Goal: Information Seeking & Learning: Learn about a topic

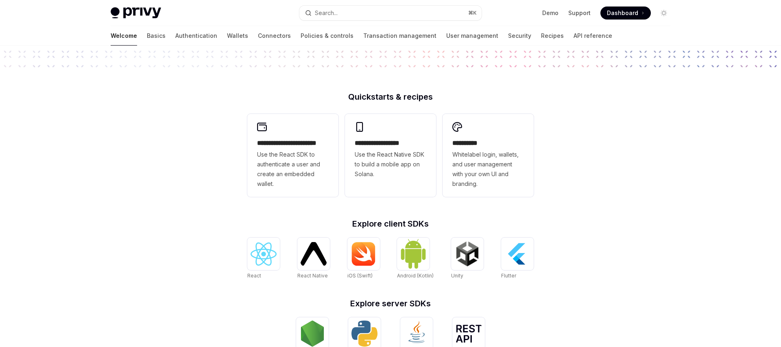
scroll to position [139, 0]
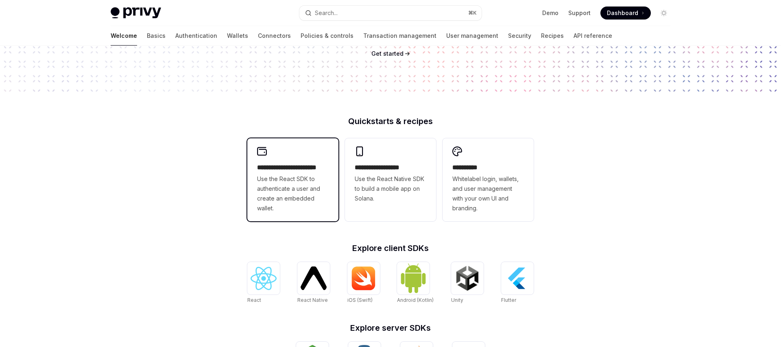
click at [293, 177] on span "Use the React SDK to authenticate a user and create an embedded wallet." at bounding box center [293, 193] width 72 height 39
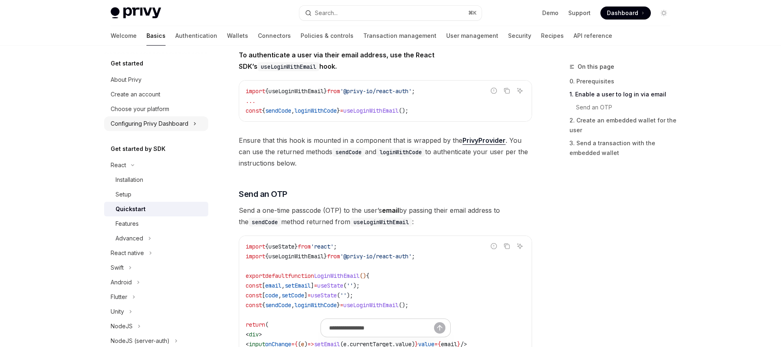
click at [201, 124] on button "Configuring Privy Dashboard" at bounding box center [156, 123] width 104 height 15
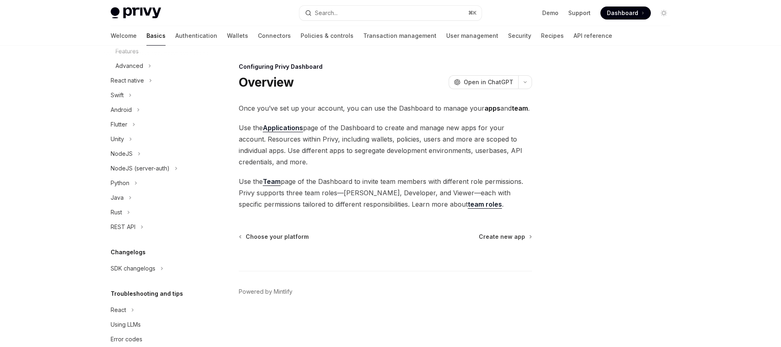
scroll to position [276, 0]
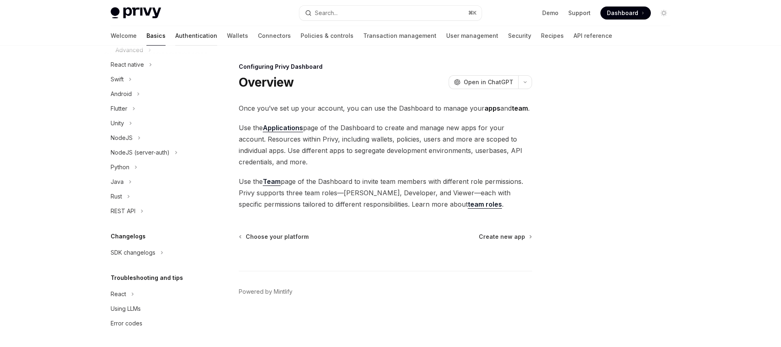
click at [175, 37] on link "Authentication" at bounding box center [196, 36] width 42 height 20
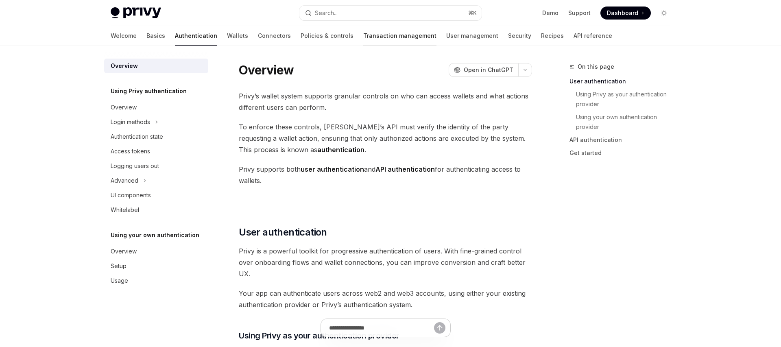
click at [363, 42] on link "Transaction management" at bounding box center [399, 36] width 73 height 20
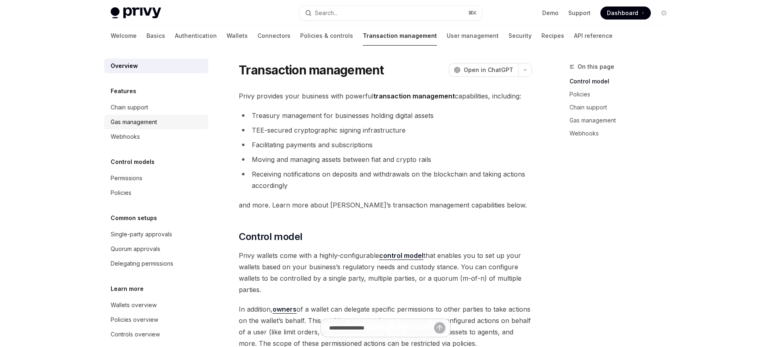
scroll to position [11, 0]
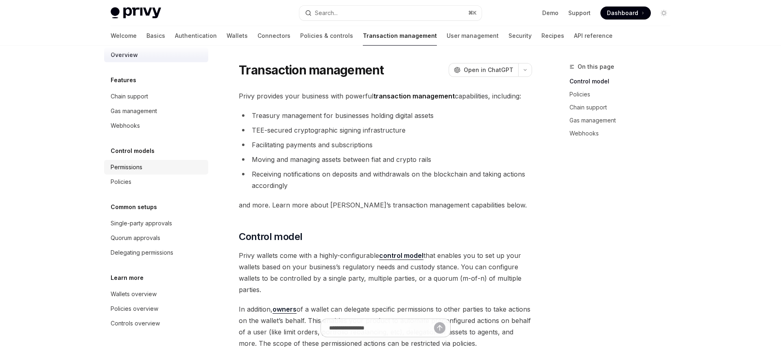
click at [133, 167] on div "Permissions" at bounding box center [127, 167] width 32 height 10
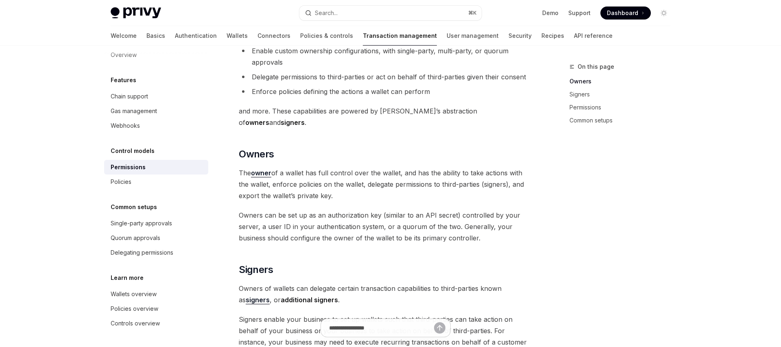
scroll to position [85, 0]
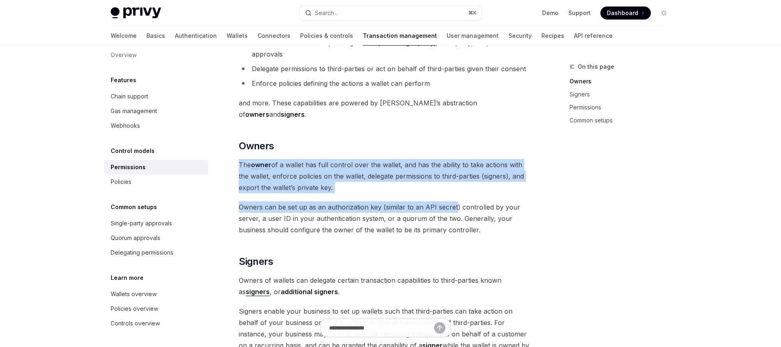
drag, startPoint x: 299, startPoint y: 133, endPoint x: 461, endPoint y: 203, distance: 176.4
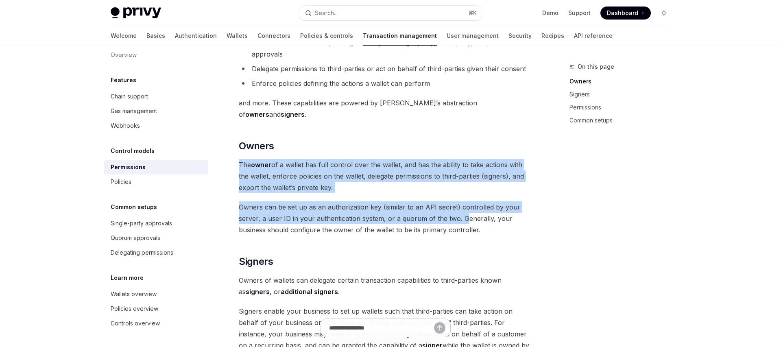
click at [461, 203] on span "Owners can be set up as an authorization key (similar to an API secret) control…" at bounding box center [385, 218] width 293 height 34
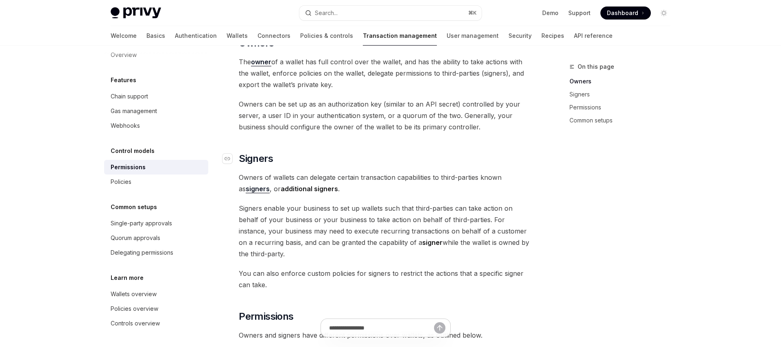
scroll to position [189, 0]
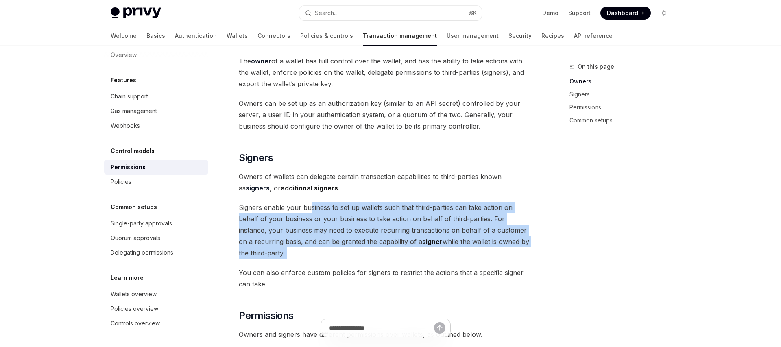
drag, startPoint x: 310, startPoint y: 195, endPoint x: 445, endPoint y: 252, distance: 147.0
click at [448, 252] on div "Privy wallets support granular permissions that allow you to: Enable custom own…" at bounding box center [385, 260] width 293 height 693
click at [445, 252] on div "Privy wallets support granular permissions that allow you to: Enable custom own…" at bounding box center [385, 260] width 293 height 693
drag, startPoint x: 445, startPoint y: 252, endPoint x: 381, endPoint y: 185, distance: 93.0
click at [381, 185] on div "Privy wallets support granular permissions that allow you to: Enable custom own…" at bounding box center [385, 260] width 293 height 693
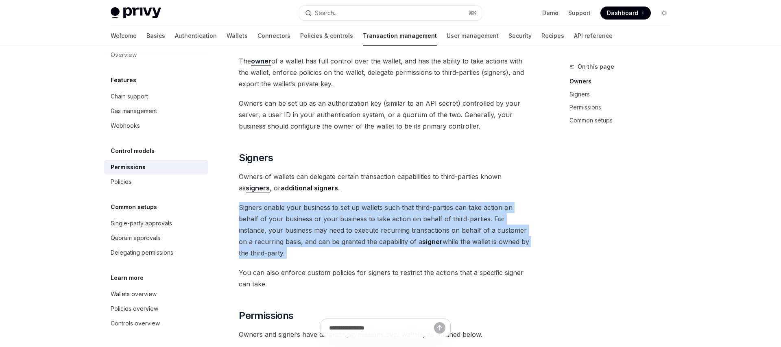
click at [381, 185] on div "Privy wallets support granular permissions that allow you to: Enable custom own…" at bounding box center [385, 260] width 293 height 693
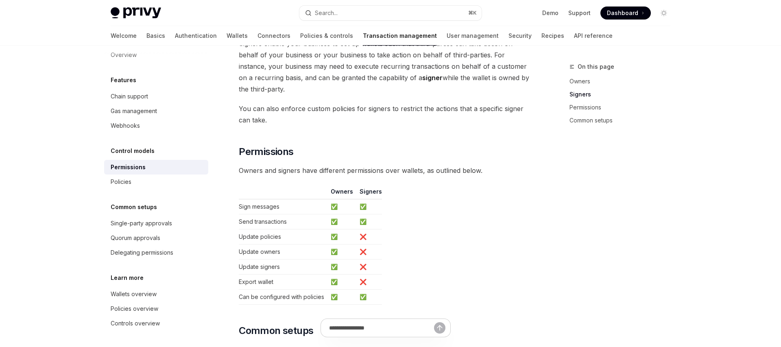
scroll to position [358, 0]
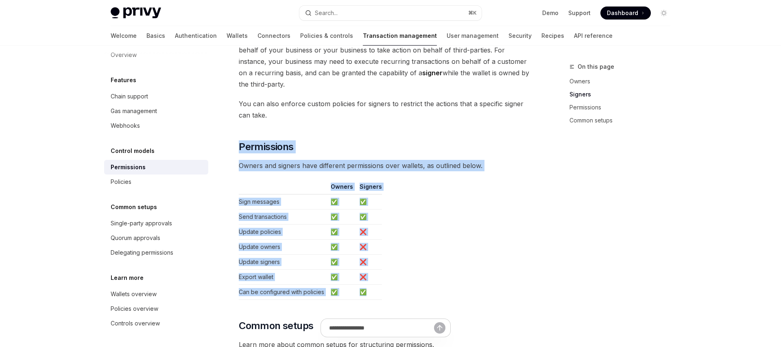
drag, startPoint x: 240, startPoint y: 132, endPoint x: 447, endPoint y: 286, distance: 257.9
click at [448, 286] on div "Privy wallets support granular permissions that allow you to: Enable custom own…" at bounding box center [385, 91] width 293 height 693
click at [447, 286] on table "Owners Signers Sign messages ✅ ✅ Send transactions ✅ ✅ Update policies ✅ ❌ Upda…" at bounding box center [385, 241] width 293 height 117
drag, startPoint x: 454, startPoint y: 286, endPoint x: 244, endPoint y: 127, distance: 263.4
click at [244, 127] on div "Privy wallets support granular permissions that allow you to: Enable custom own…" at bounding box center [385, 91] width 293 height 693
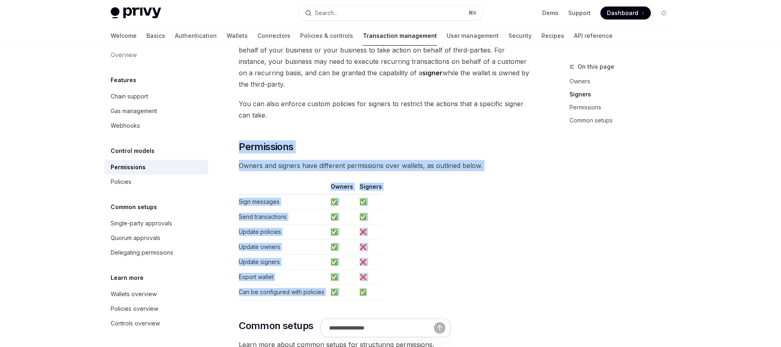
click at [244, 127] on div "Privy wallets support granular permissions that allow you to: Enable custom own…" at bounding box center [385, 91] width 293 height 693
drag, startPoint x: 403, startPoint y: 292, endPoint x: 232, endPoint y: 130, distance: 235.4
click at [239, 130] on div "Privy wallets support granular permissions that allow you to: Enable custom own…" at bounding box center [385, 91] width 293 height 693
click at [240, 120] on div "Privy wallets support granular permissions that allow you to: Enable custom own…" at bounding box center [385, 91] width 293 height 693
drag, startPoint x: 239, startPoint y: 122, endPoint x: 396, endPoint y: 282, distance: 224.1
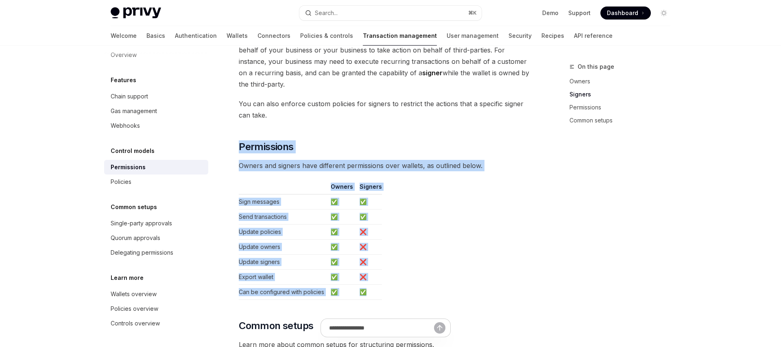
click at [396, 282] on div "Privy wallets support granular permissions that allow you to: Enable custom own…" at bounding box center [385, 91] width 293 height 693
click at [396, 282] on table "Owners Signers Sign messages ✅ ✅ Send transactions ✅ ✅ Update policies ✅ ❌ Upda…" at bounding box center [385, 241] width 293 height 117
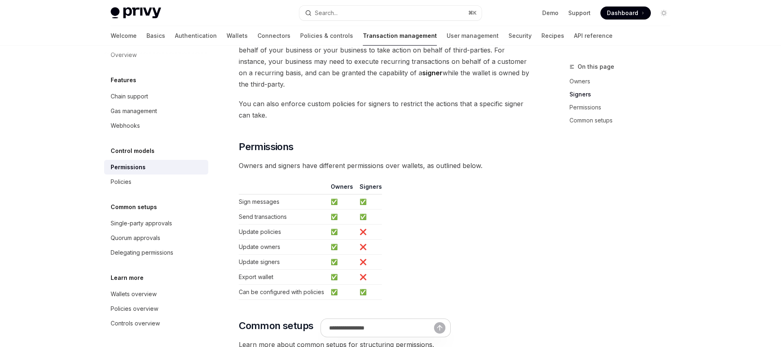
drag, startPoint x: 374, startPoint y: 283, endPoint x: 375, endPoint y: 297, distance: 14.3
click at [375, 297] on div "Privy wallets support granular permissions that allow you to: Enable custom own…" at bounding box center [385, 91] width 293 height 693
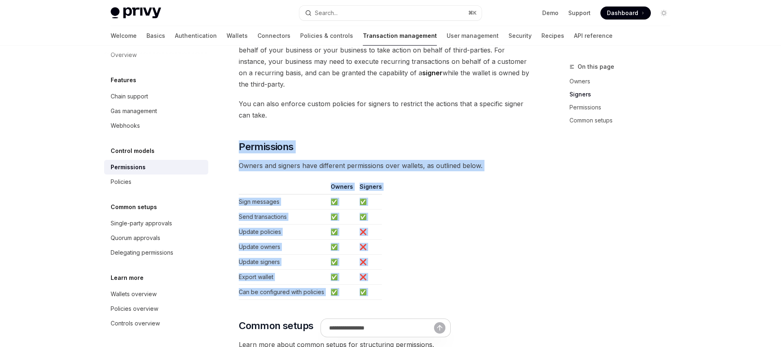
drag, startPoint x: 250, startPoint y: 113, endPoint x: 393, endPoint y: 290, distance: 227.7
click at [393, 290] on div "Privy wallets support granular permissions that allow you to: Enable custom own…" at bounding box center [385, 91] width 293 height 693
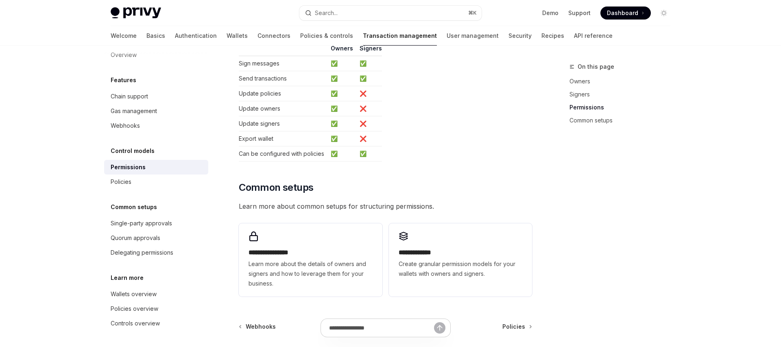
scroll to position [499, 0]
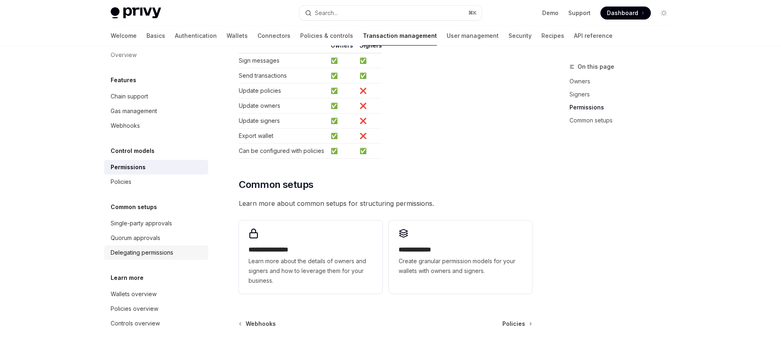
click at [151, 251] on div "Delegating permissions" at bounding box center [142, 253] width 63 height 10
type textarea "*"
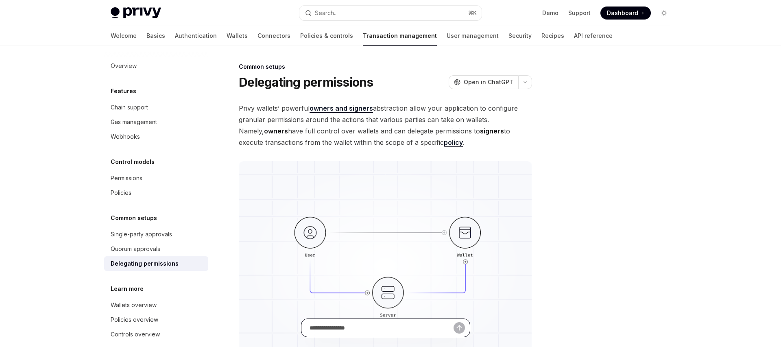
click at [376, 326] on input "Ask a question..." at bounding box center [382, 328] width 144 height 18
type input "*"
click at [412, 322] on input "Ask a question..." at bounding box center [382, 328] width 144 height 18
click at [300, 39] on link "Policies & controls" at bounding box center [326, 36] width 53 height 20
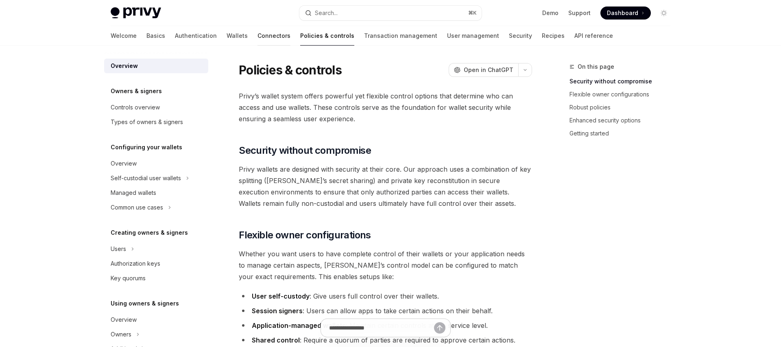
click at [258, 31] on link "Connectors" at bounding box center [274, 36] width 33 height 20
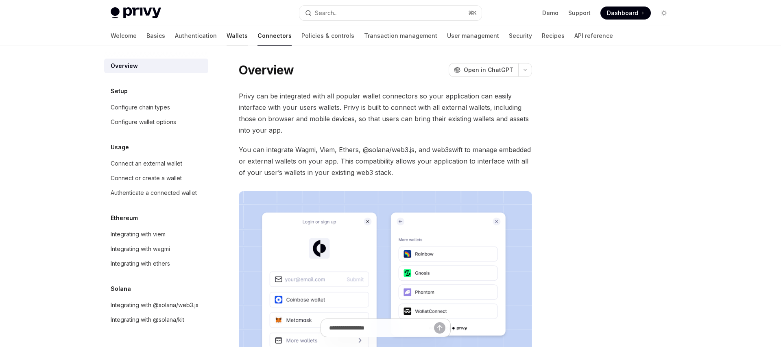
click at [227, 35] on link "Wallets" at bounding box center [237, 36] width 21 height 20
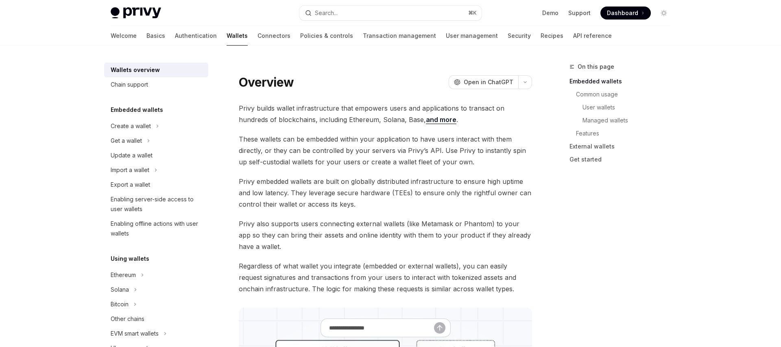
click at [137, 13] on img at bounding box center [136, 12] width 50 height 11
type textarea "*"
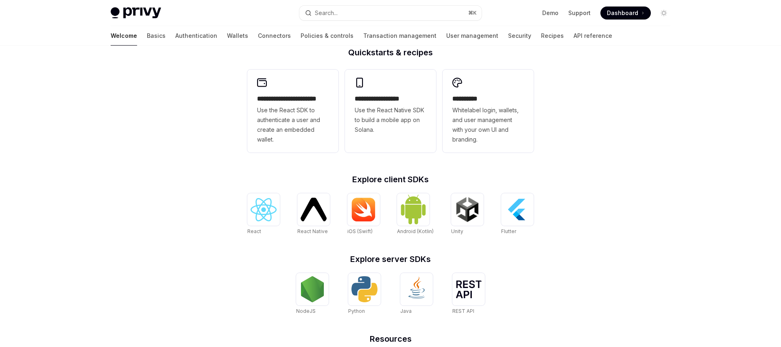
scroll to position [300, 0]
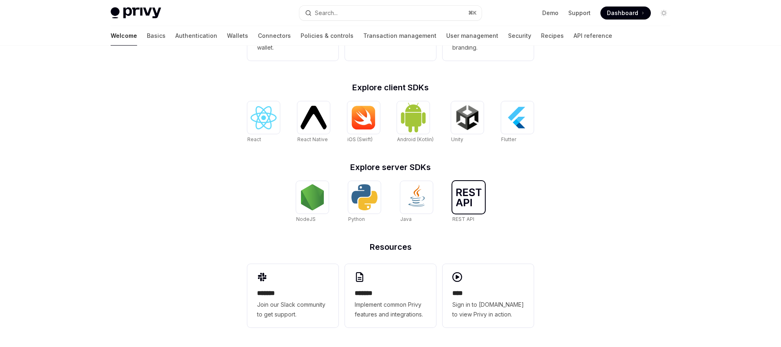
click at [474, 199] on img at bounding box center [469, 197] width 26 height 18
